Goal: Task Accomplishment & Management: Use online tool/utility

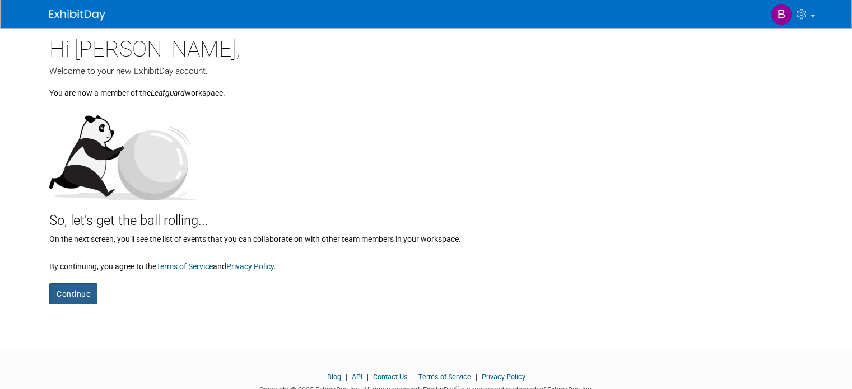
click at [74, 289] on button "Continue" at bounding box center [73, 293] width 48 height 21
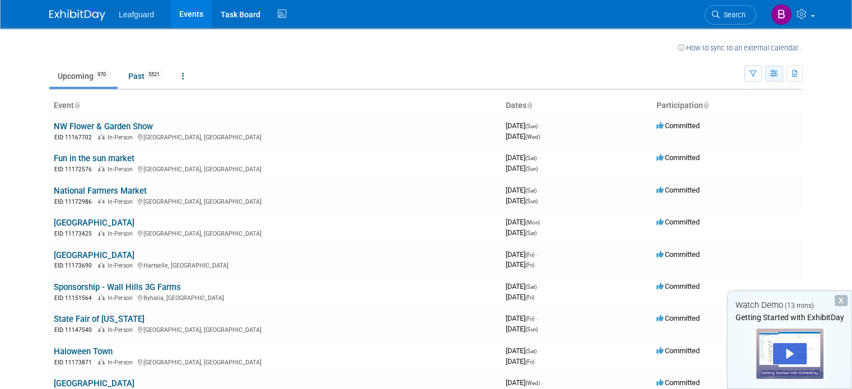
click at [783, 69] on button "button" at bounding box center [774, 74] width 18 height 16
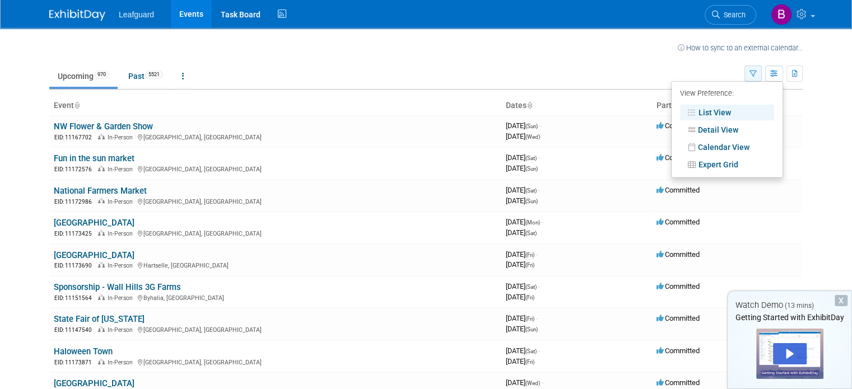
click at [756, 72] on icon "button" at bounding box center [752, 74] width 7 height 7
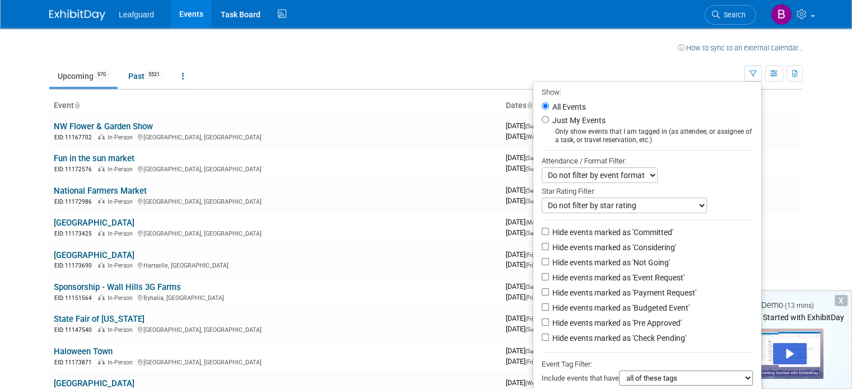
drag, startPoint x: 752, startPoint y: 359, endPoint x: 741, endPoint y: 355, distance: 11.9
click at [741, 355] on ul "Show: All Events Just My Events Only show events that I am tagged in (as attend…" at bounding box center [646, 272] width 229 height 383
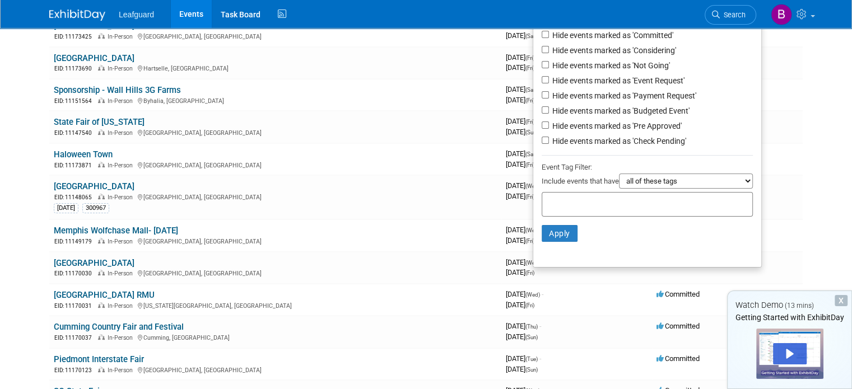
scroll to position [202, 0]
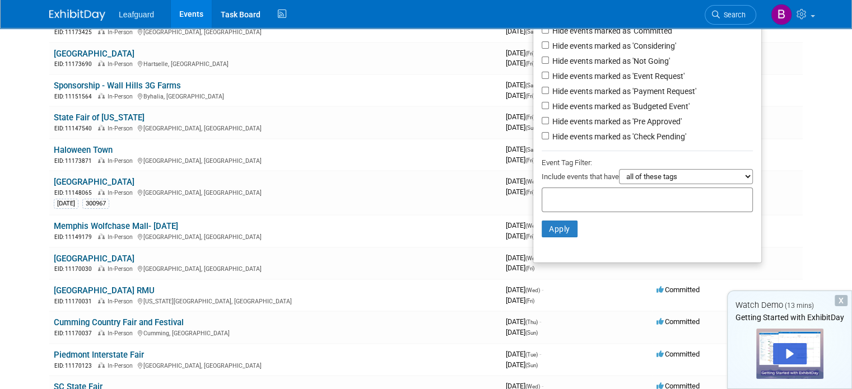
click at [846, 297] on div "X" at bounding box center [840, 300] width 13 height 11
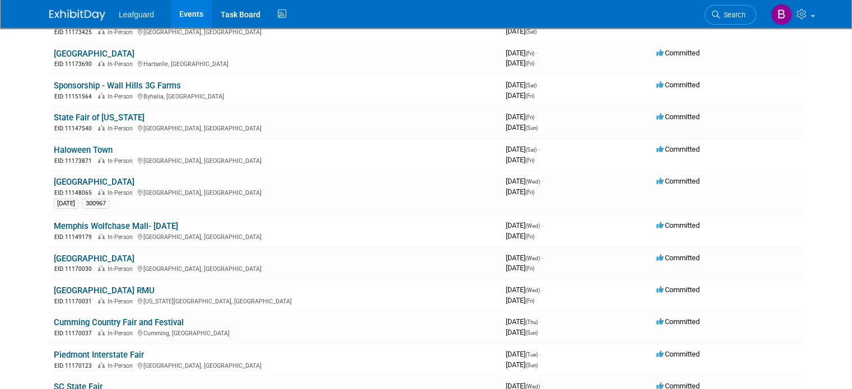
scroll to position [0, 0]
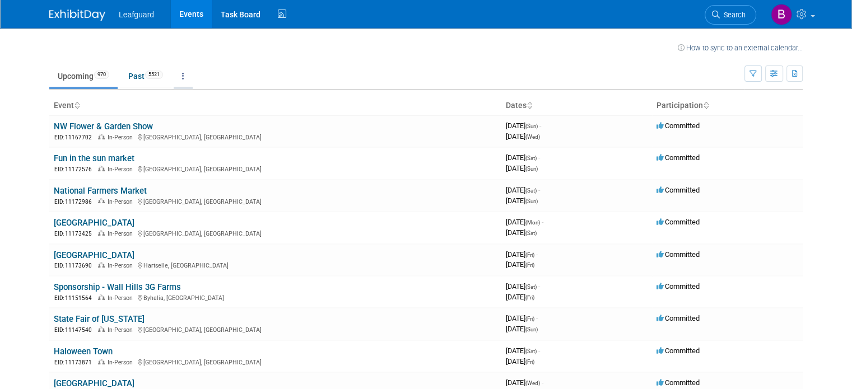
click at [174, 73] on link at bounding box center [183, 76] width 19 height 21
click at [778, 74] on icon "button" at bounding box center [774, 74] width 8 height 7
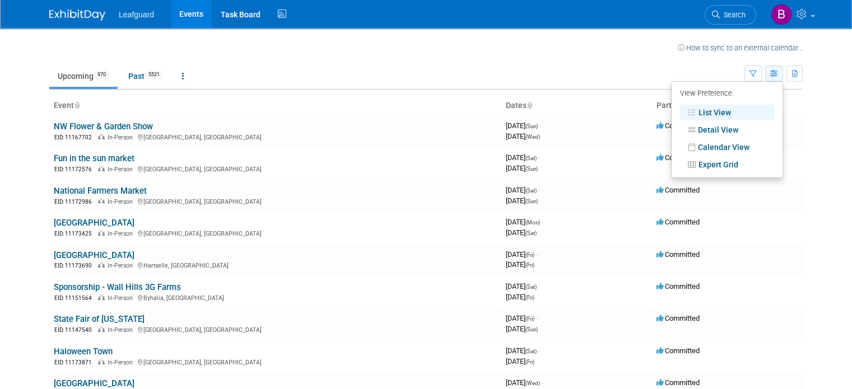
click at [778, 74] on icon "button" at bounding box center [774, 74] width 8 height 7
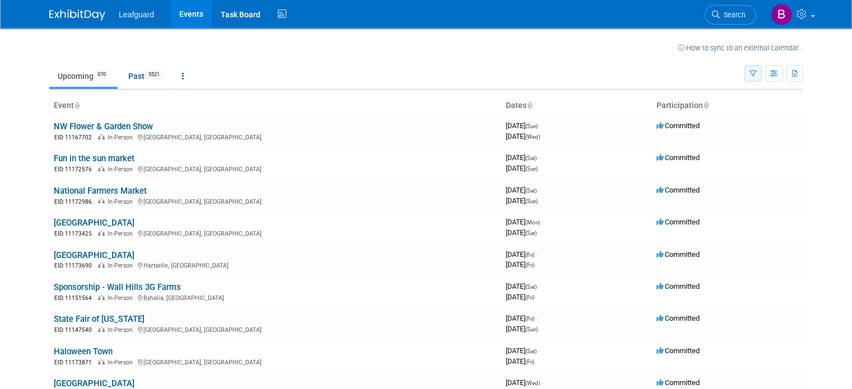
click at [761, 74] on button "button" at bounding box center [752, 74] width 17 height 16
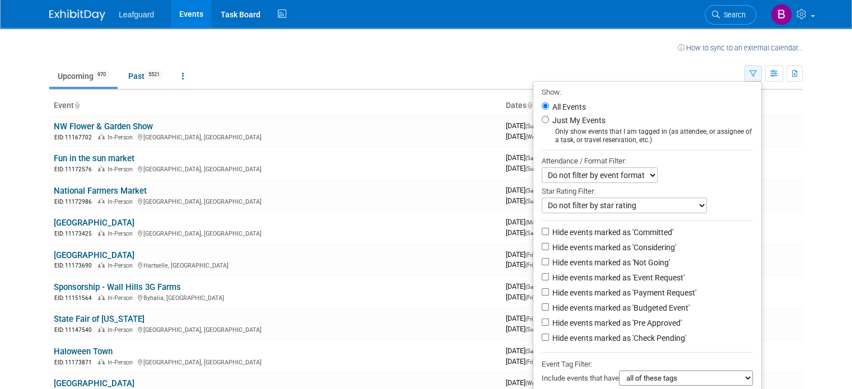
click at [761, 74] on button "button" at bounding box center [752, 74] width 17 height 16
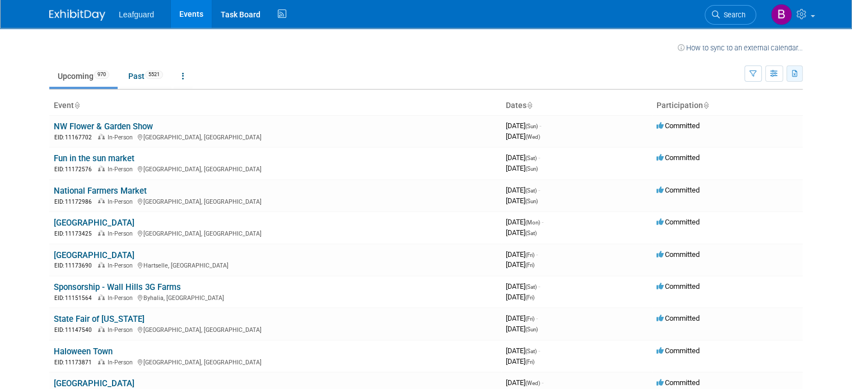
click at [798, 73] on icon "button" at bounding box center [795, 74] width 6 height 7
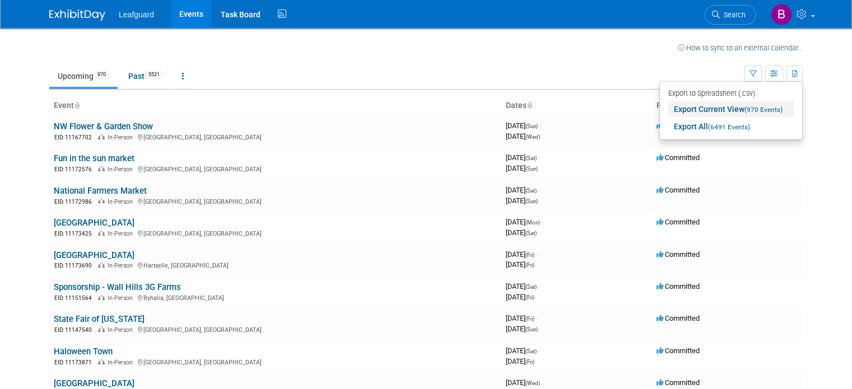
click at [740, 114] on link "Export Current View (970 Events)" at bounding box center [730, 109] width 125 height 16
